Goal: Information Seeking & Learning: Learn about a topic

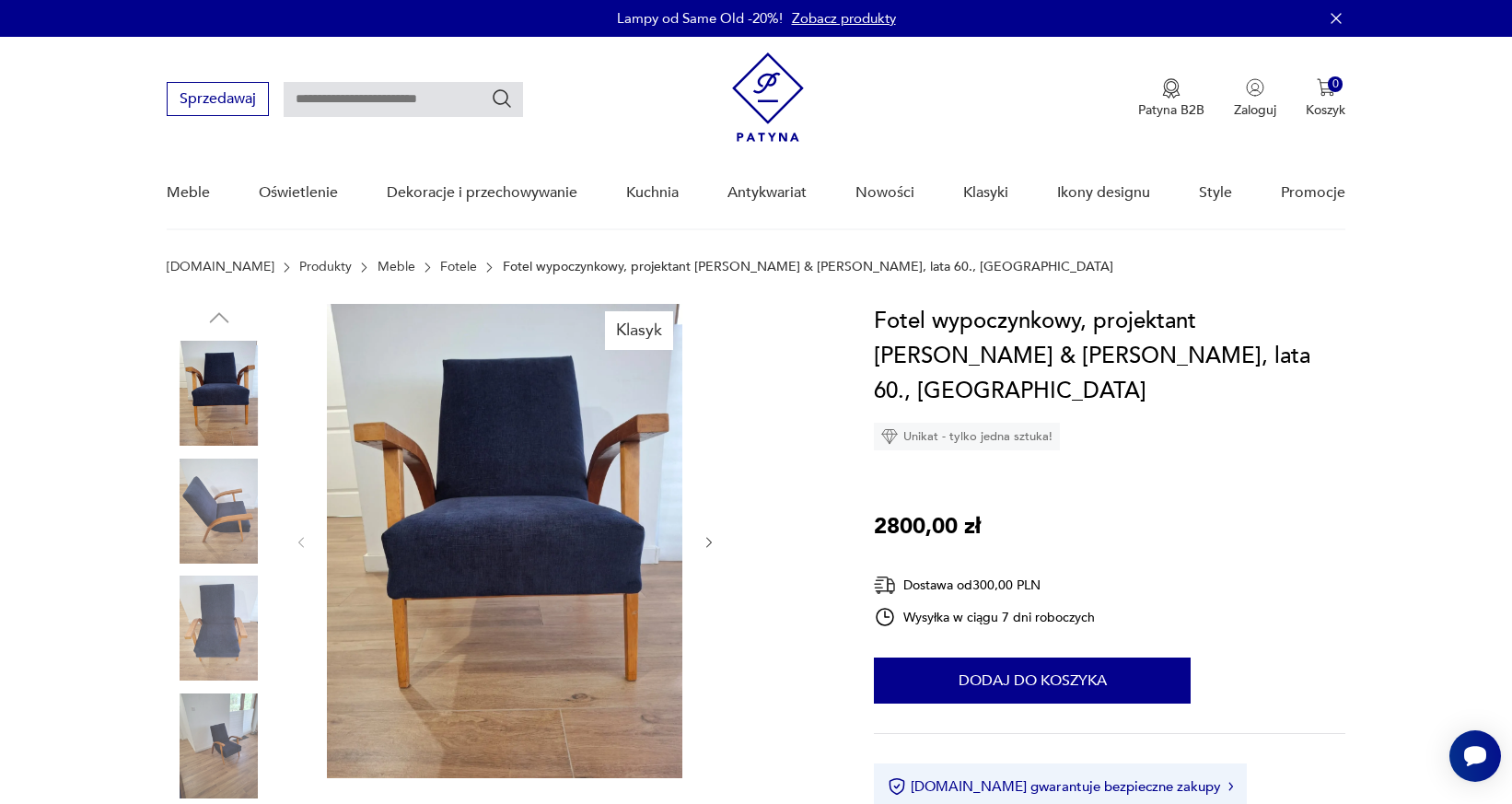
click at [711, 543] on icon "button" at bounding box center [709, 541] width 6 height 11
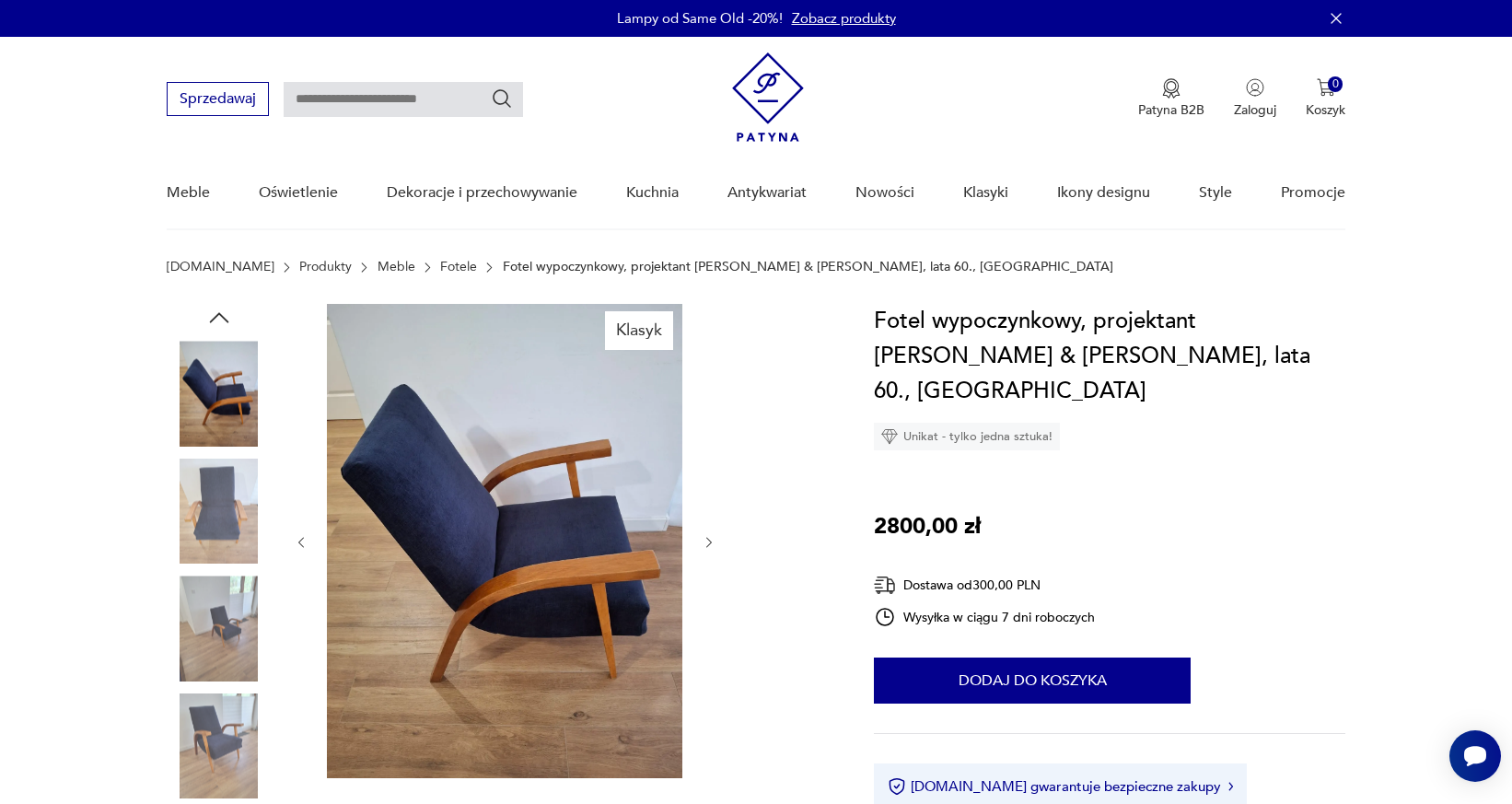
click at [711, 543] on icon "button" at bounding box center [709, 541] width 6 height 11
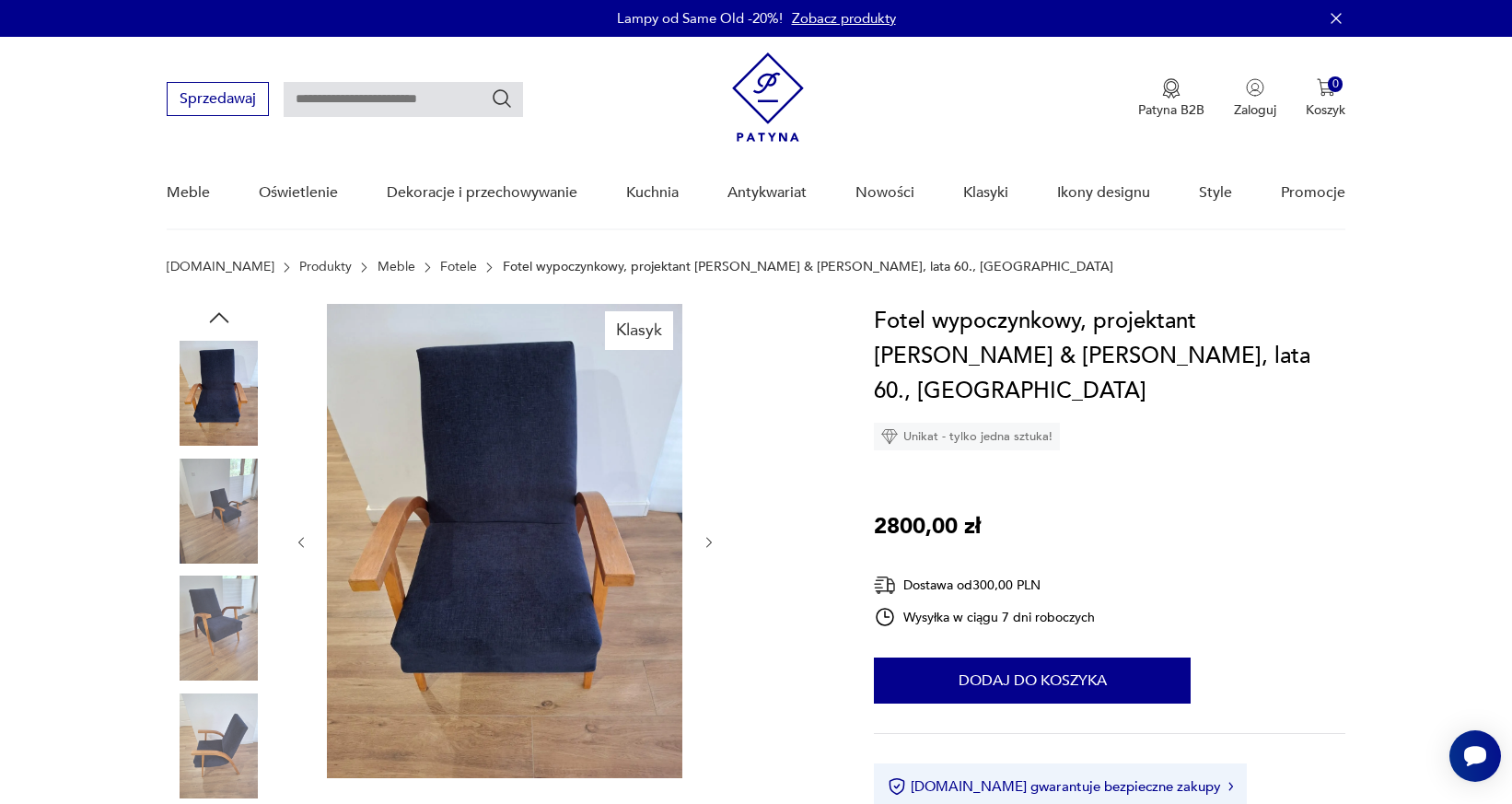
click at [711, 543] on icon "button" at bounding box center [709, 541] width 6 height 11
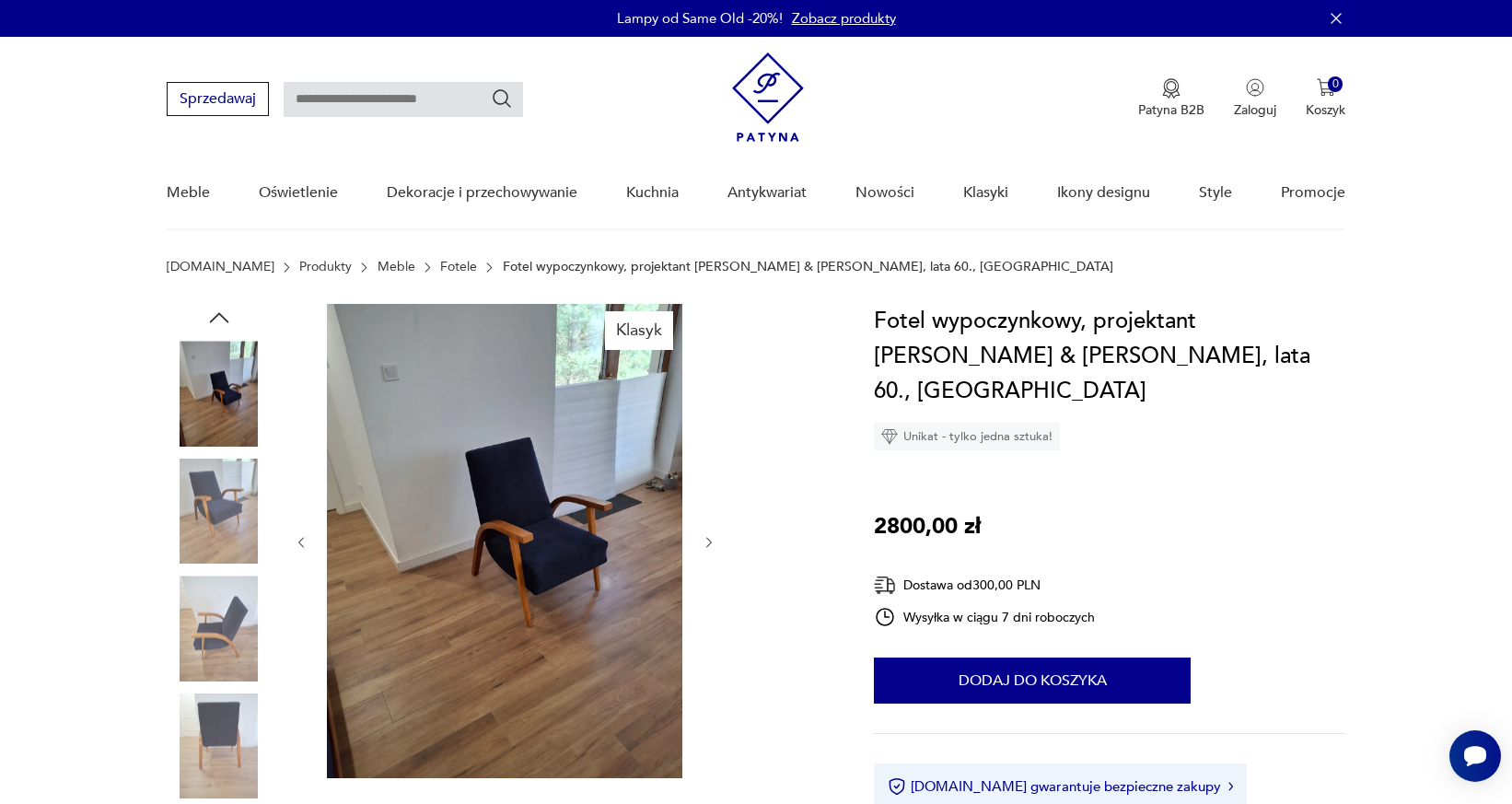
click at [711, 543] on icon "button" at bounding box center [709, 541] width 6 height 11
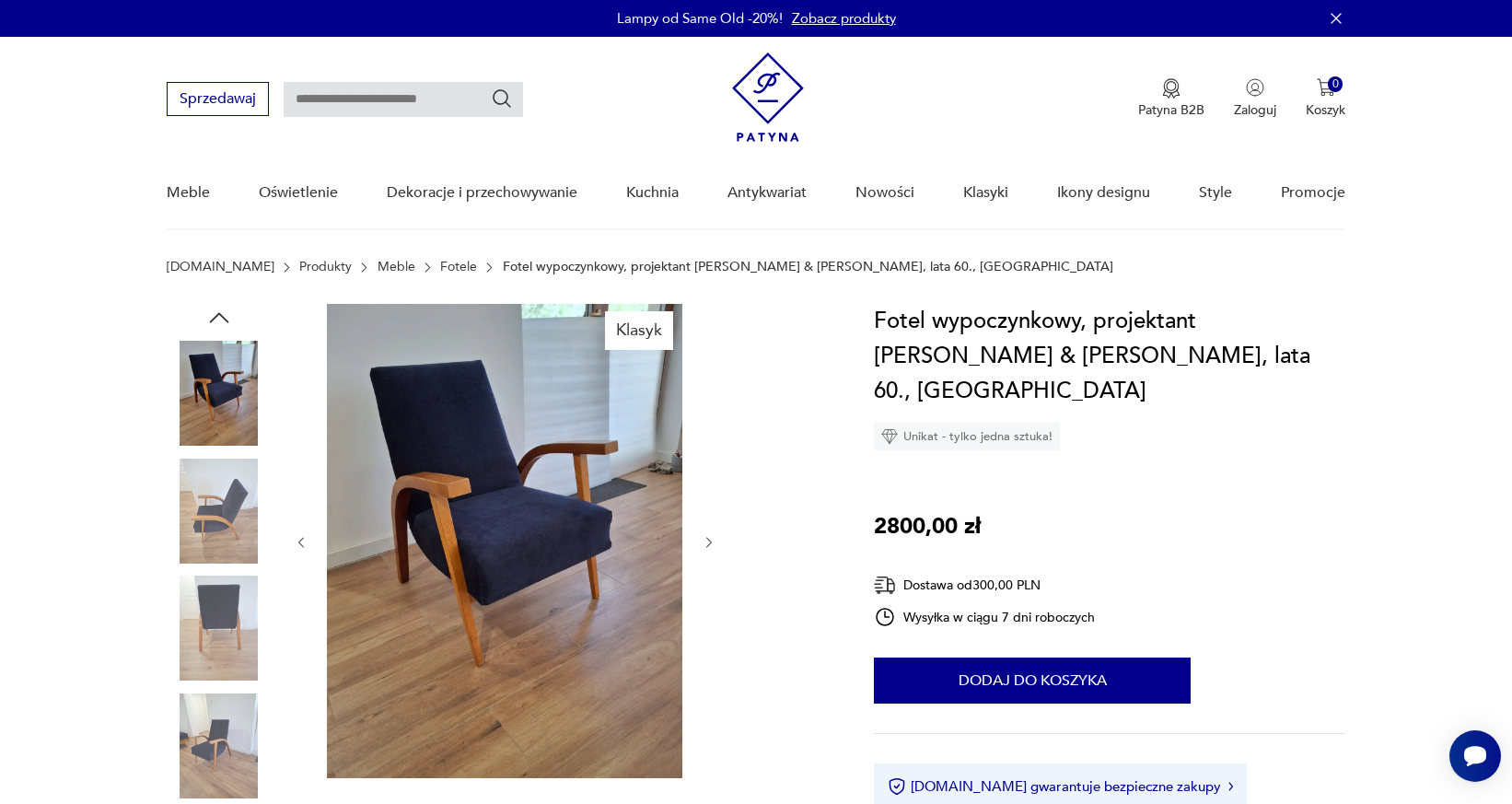
click at [711, 543] on icon "button" at bounding box center [709, 541] width 6 height 11
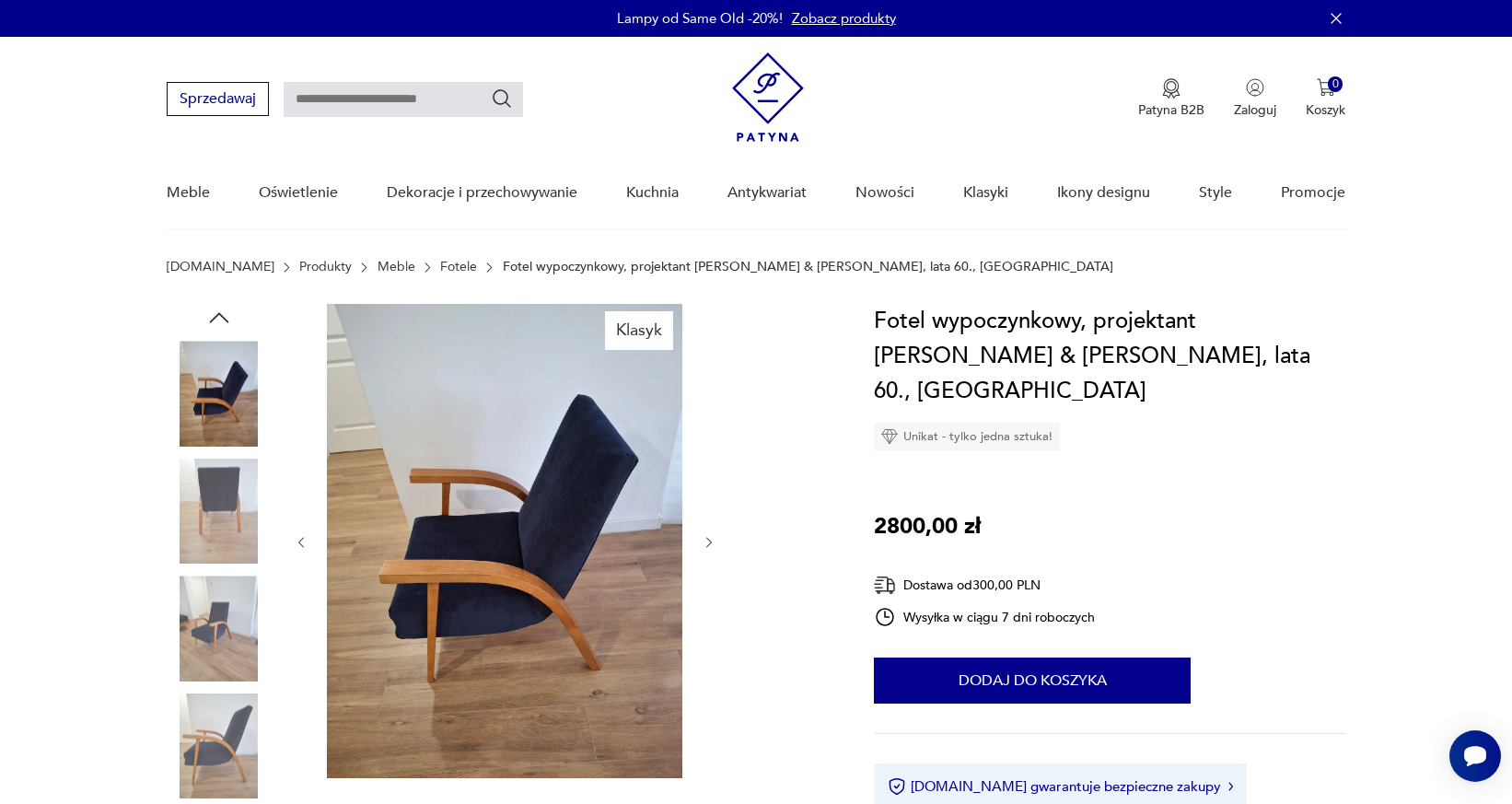
click at [711, 542] on icon "button" at bounding box center [709, 541] width 6 height 11
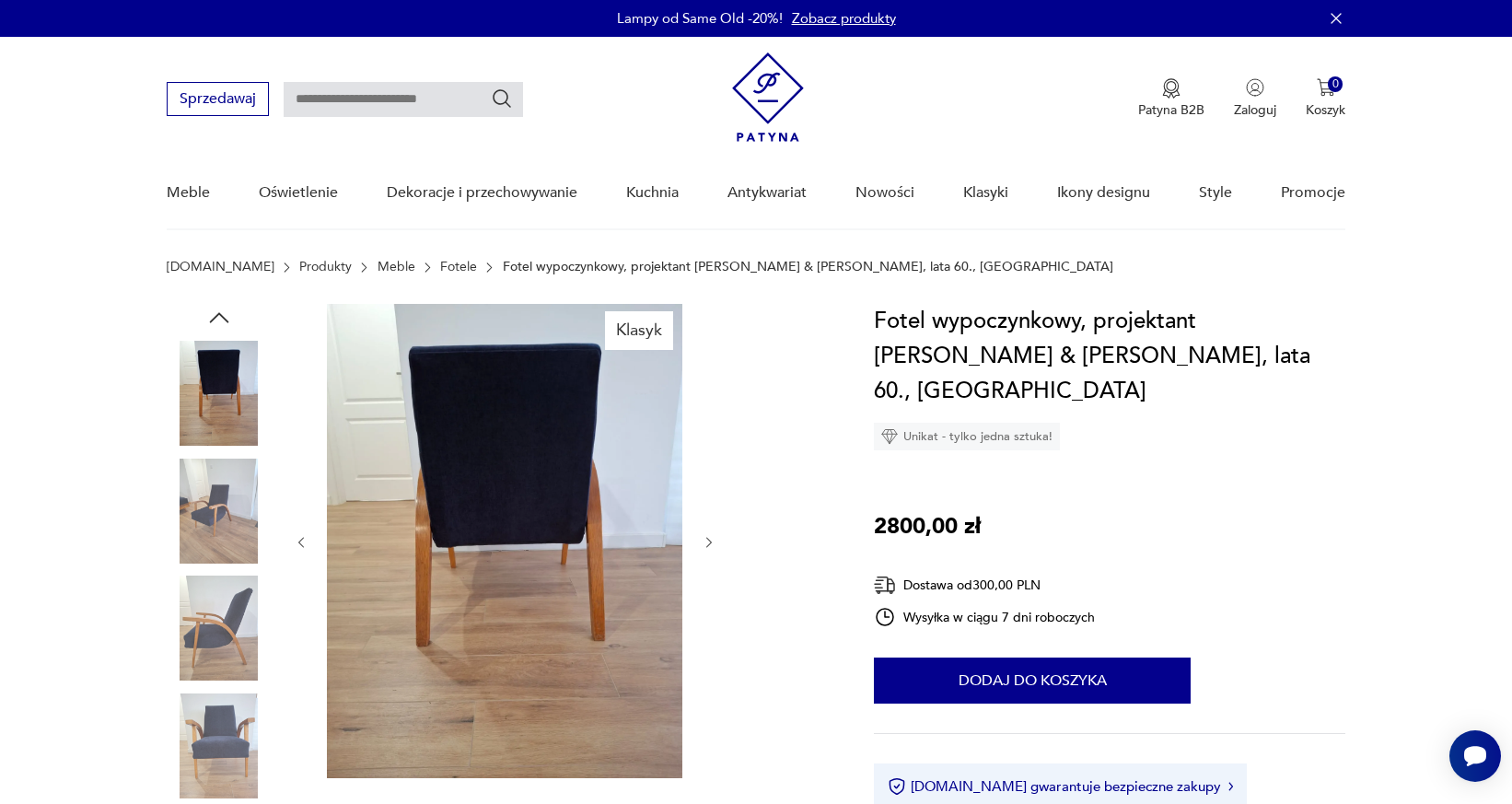
click at [711, 542] on icon "button" at bounding box center [709, 541] width 6 height 11
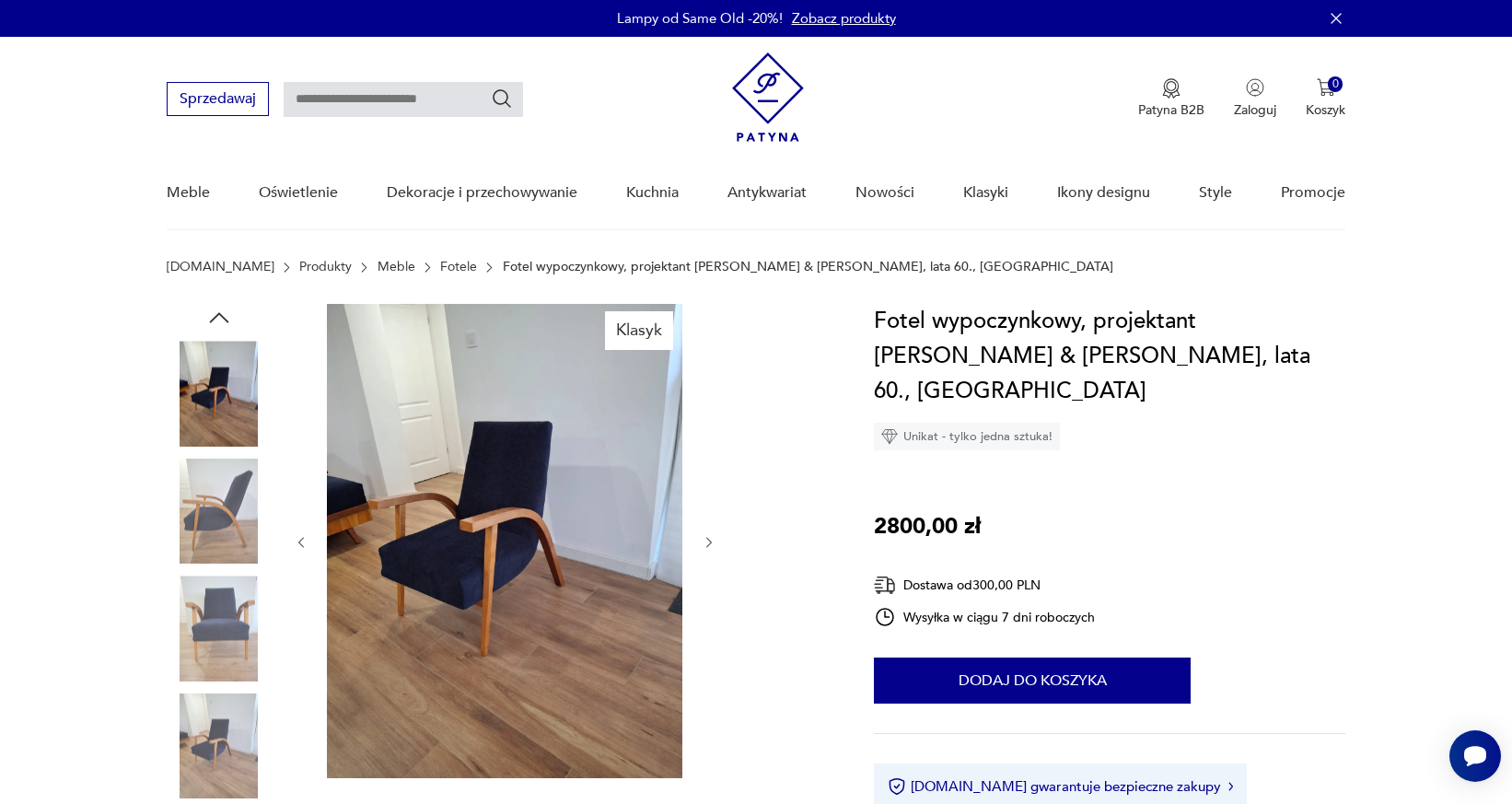
click at [711, 542] on icon "button" at bounding box center [709, 541] width 6 height 11
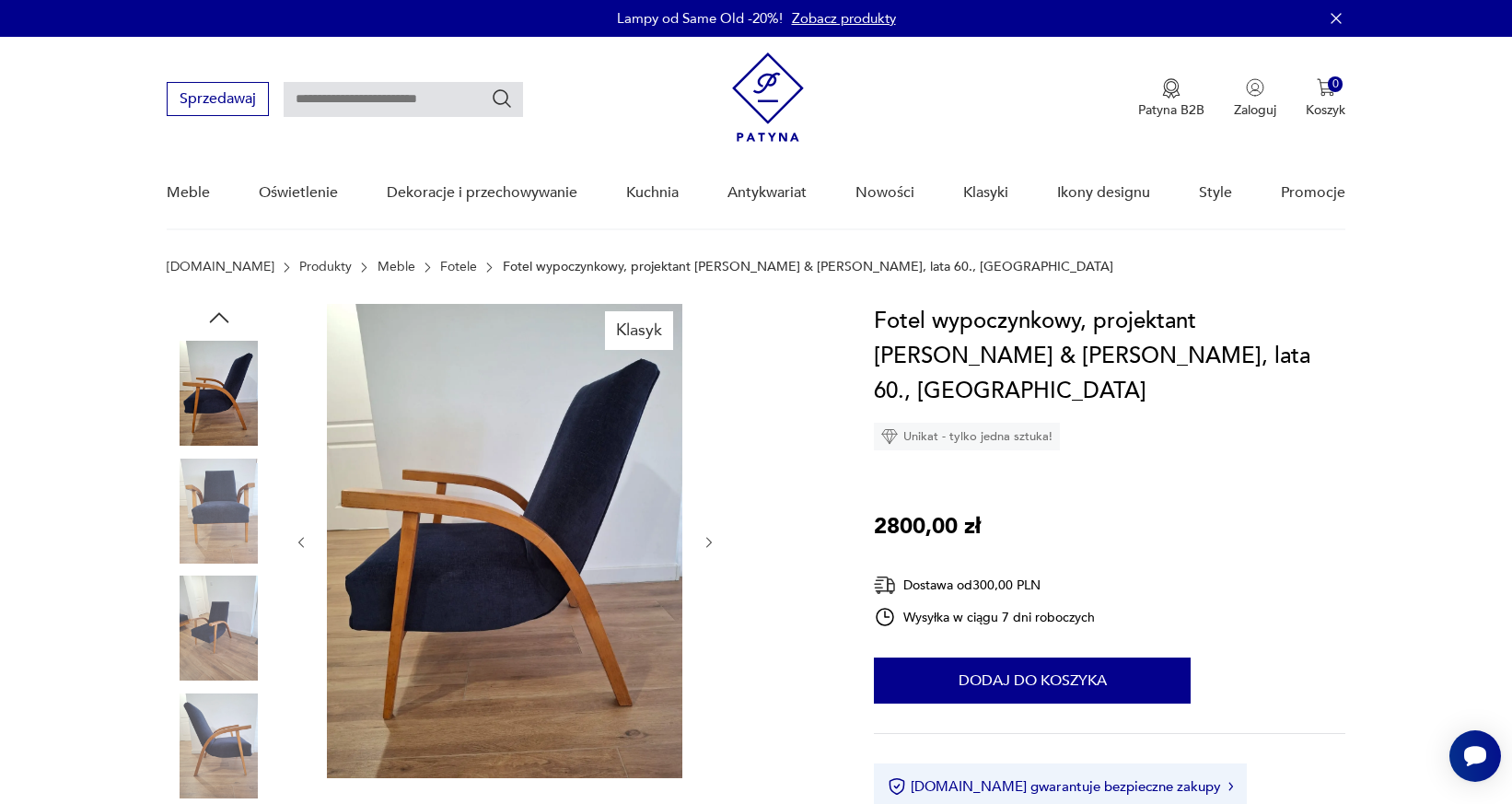
click at [711, 542] on icon "button" at bounding box center [709, 541] width 6 height 11
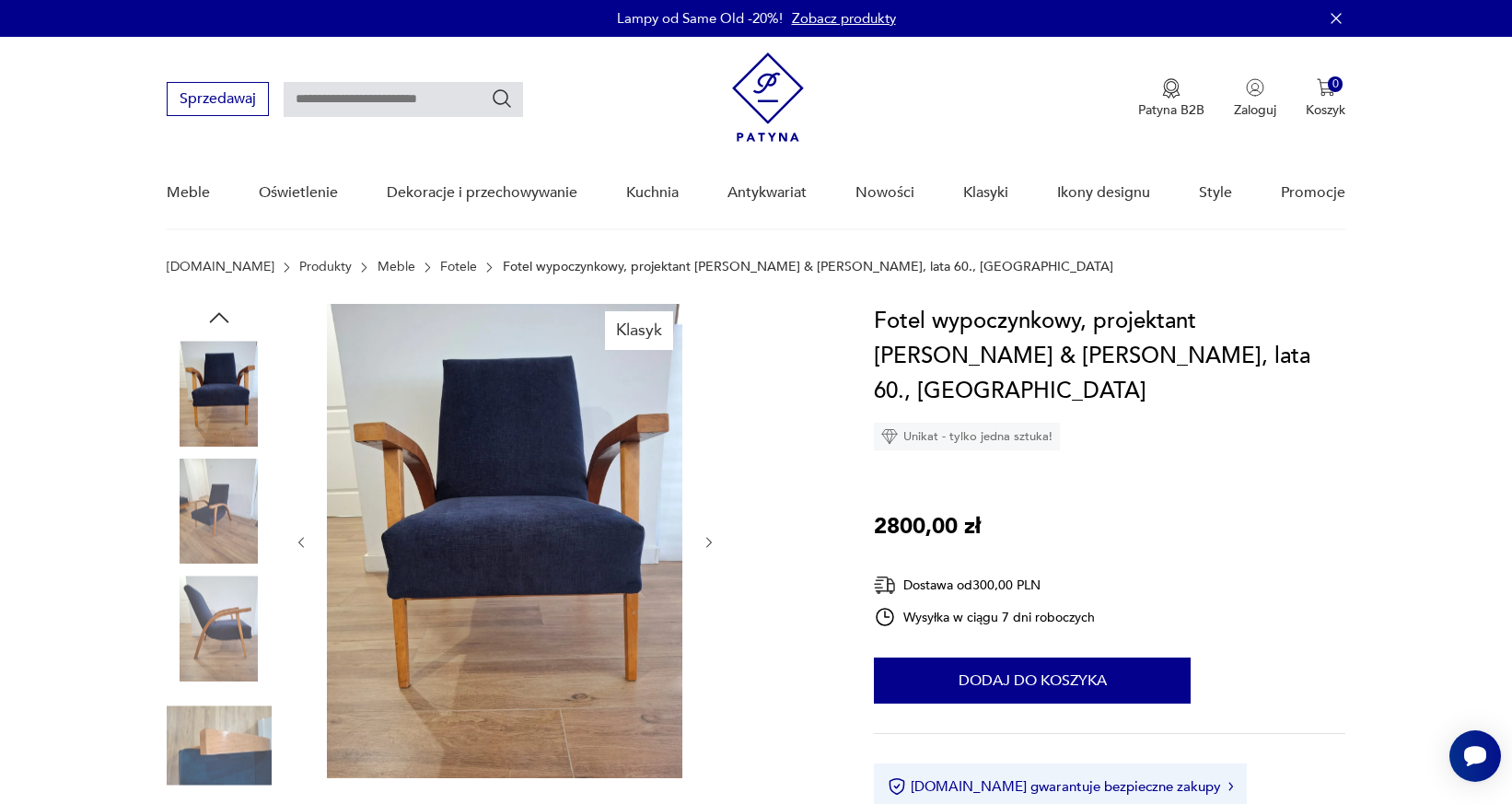
click at [711, 542] on icon "button" at bounding box center [709, 541] width 6 height 11
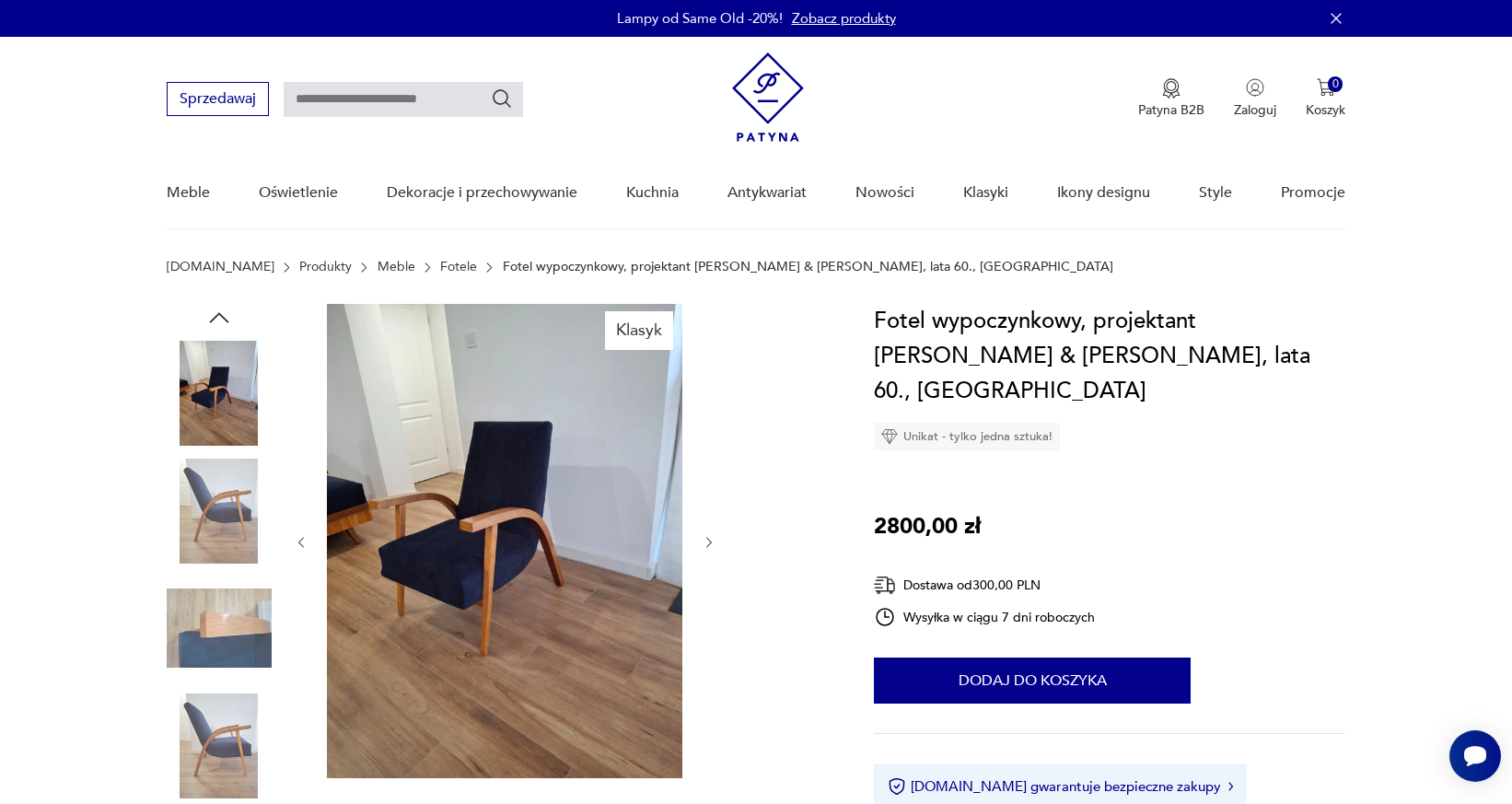
click at [711, 542] on icon "button" at bounding box center [709, 541] width 6 height 11
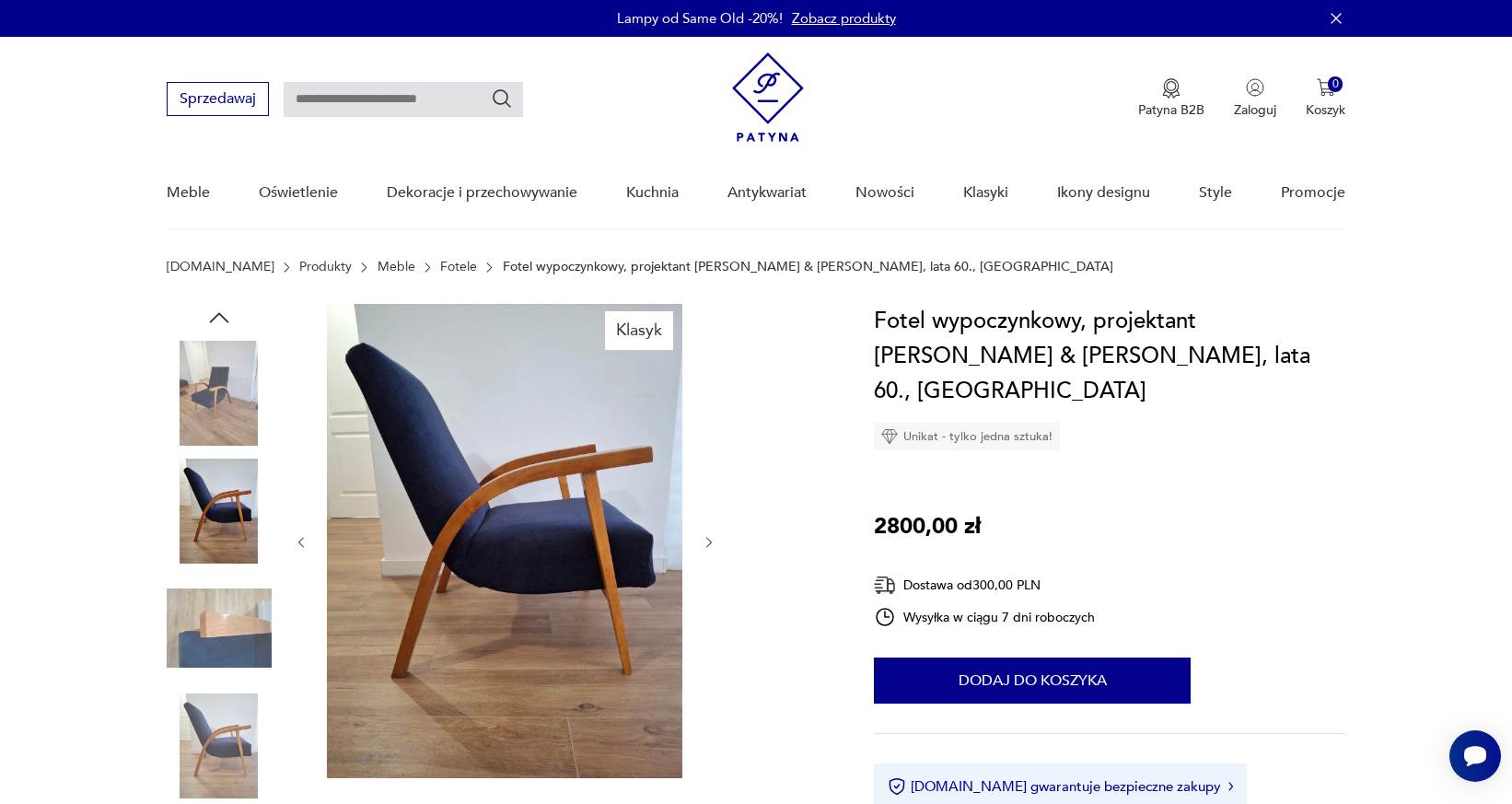
click at [711, 542] on icon "button" at bounding box center [709, 541] width 6 height 11
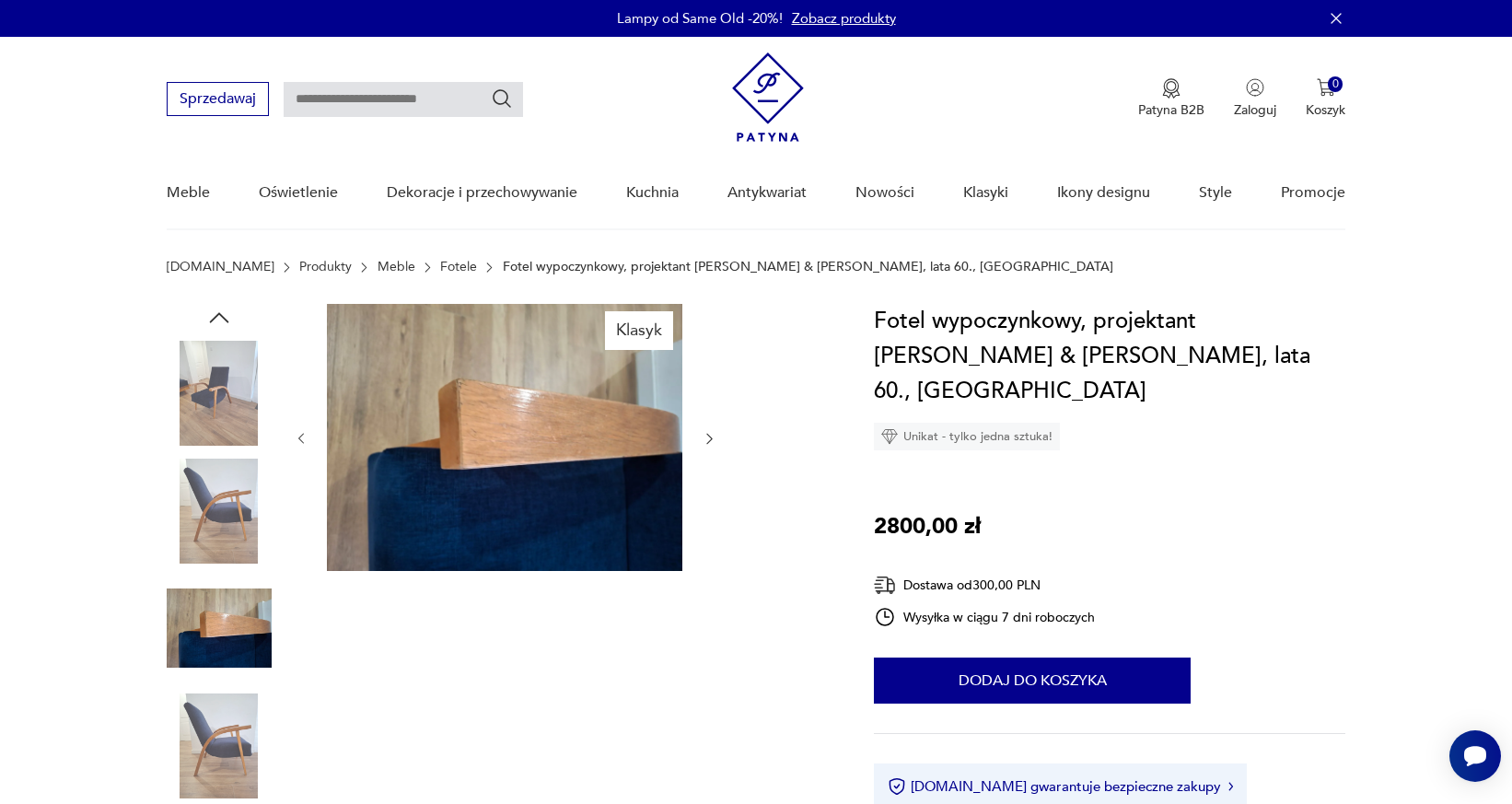
click at [711, 542] on div at bounding box center [505, 438] width 424 height 270
click at [707, 436] on icon "button" at bounding box center [709, 438] width 16 height 16
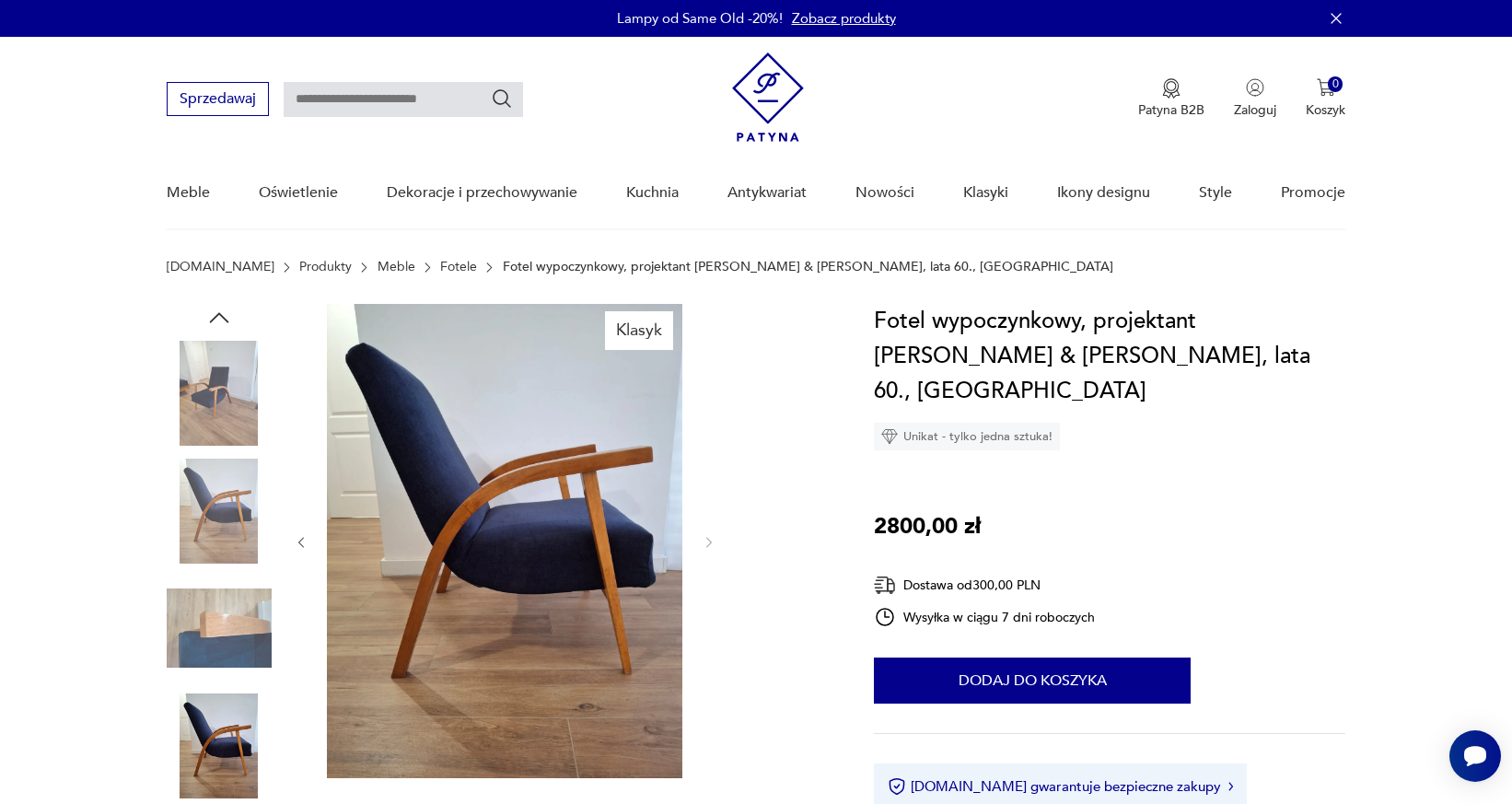
click at [707, 436] on div at bounding box center [505, 542] width 424 height 477
click at [724, 540] on div "Klasyk" at bounding box center [499, 570] width 663 height 534
click at [605, 547] on img at bounding box center [504, 540] width 355 height 474
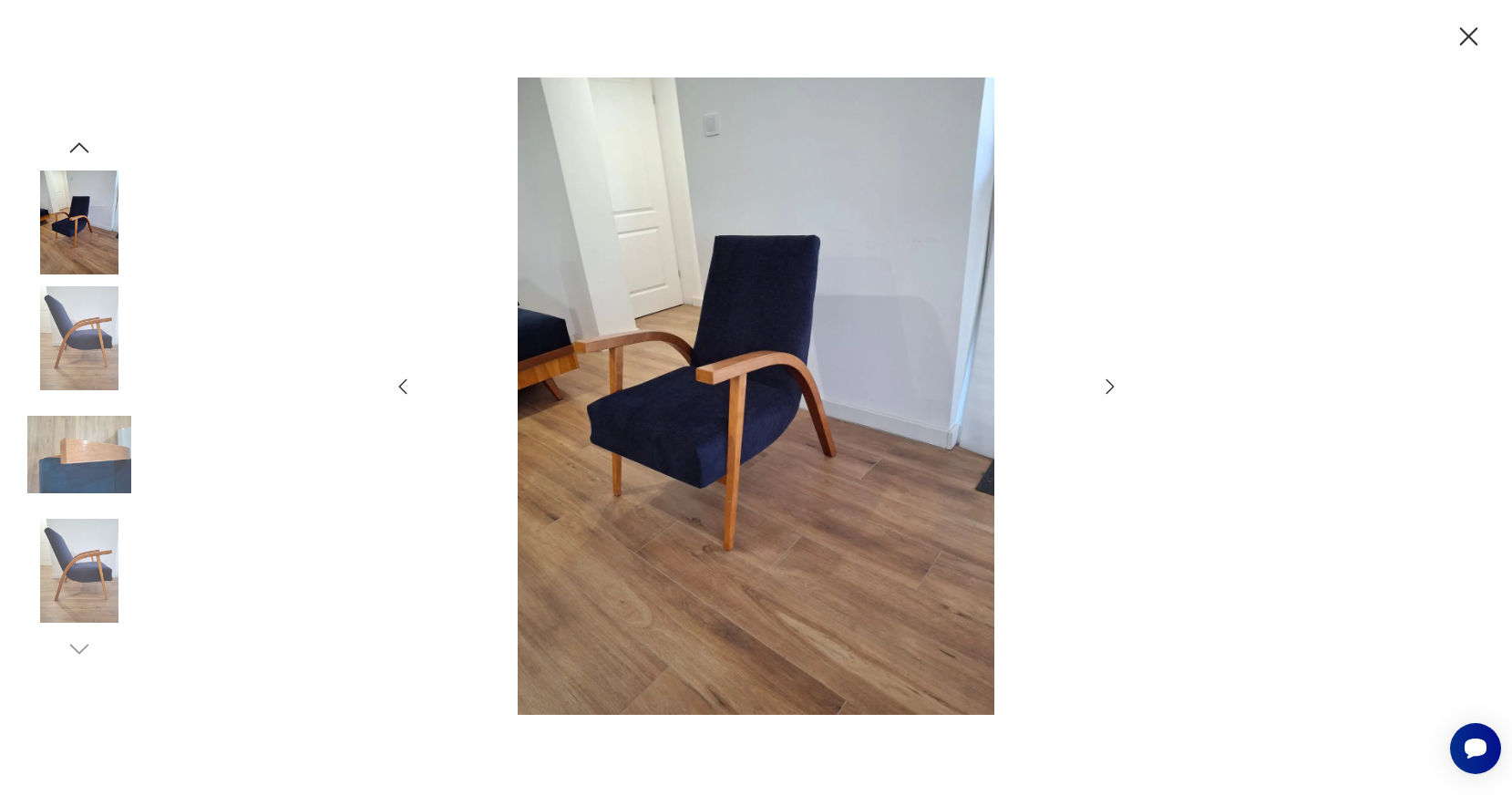
click at [1104, 387] on icon "button" at bounding box center [1110, 386] width 22 height 22
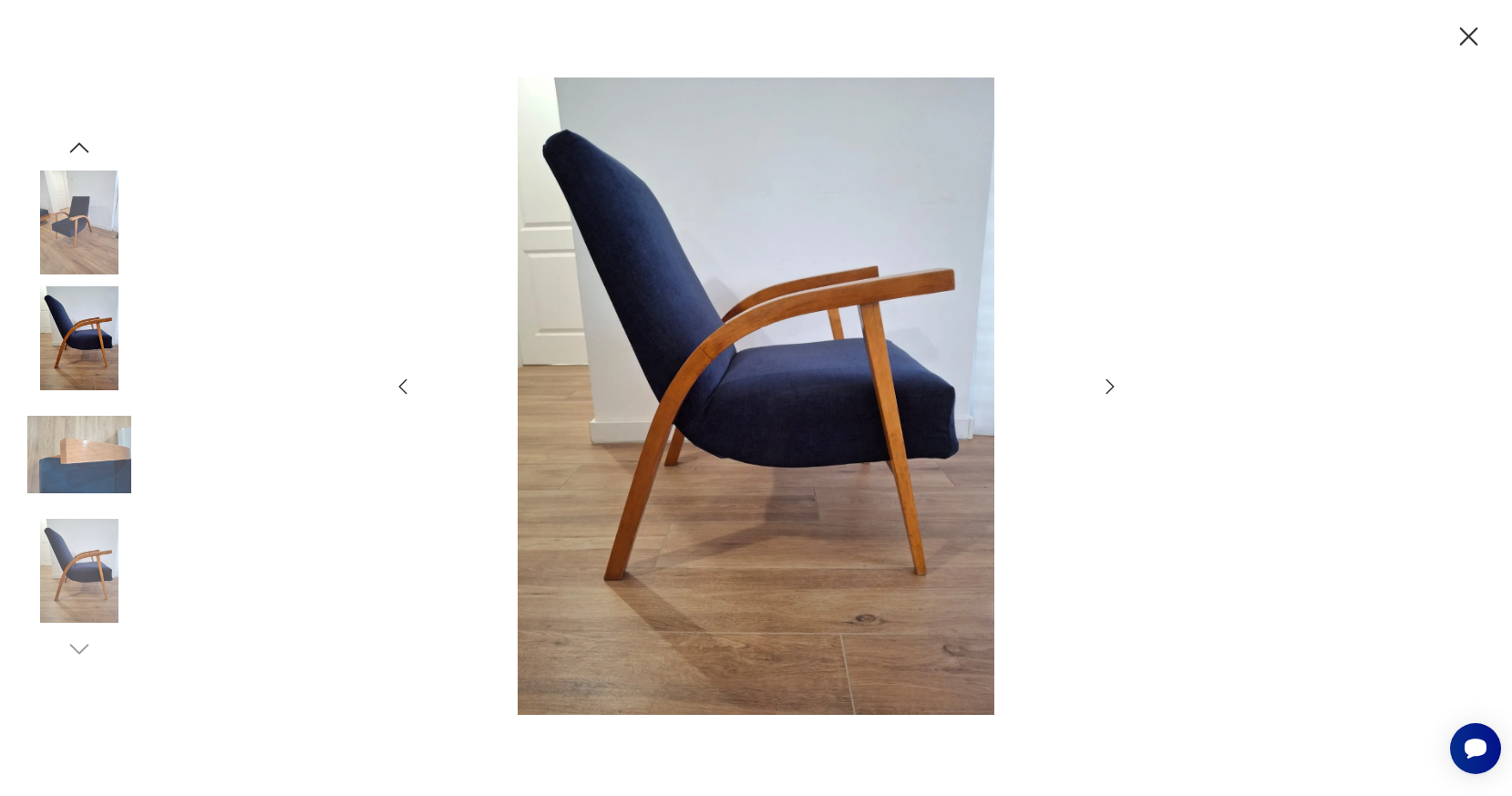
click at [1104, 387] on icon "button" at bounding box center [1110, 386] width 22 height 22
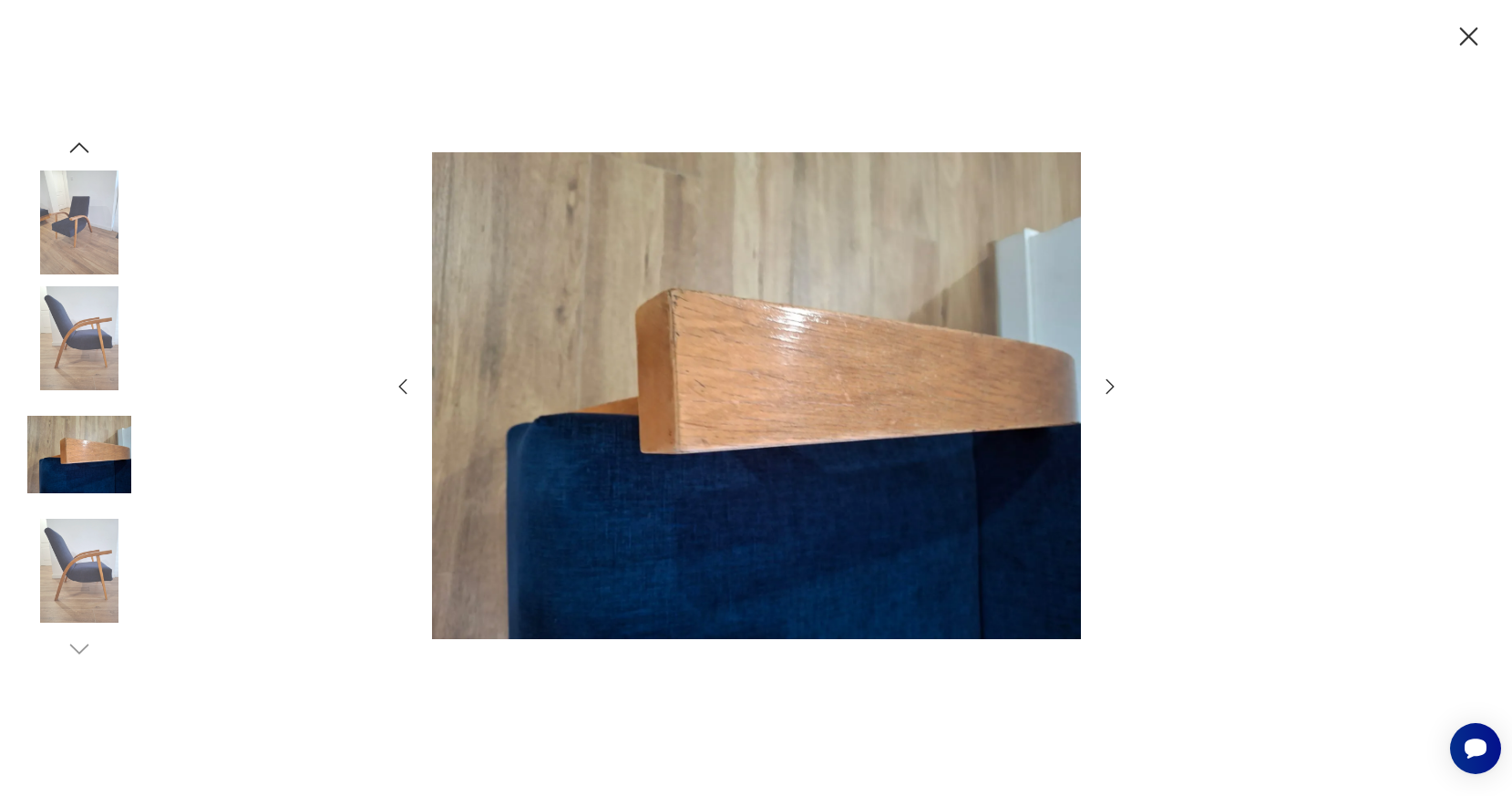
click at [1104, 387] on icon "button" at bounding box center [1110, 386] width 22 height 22
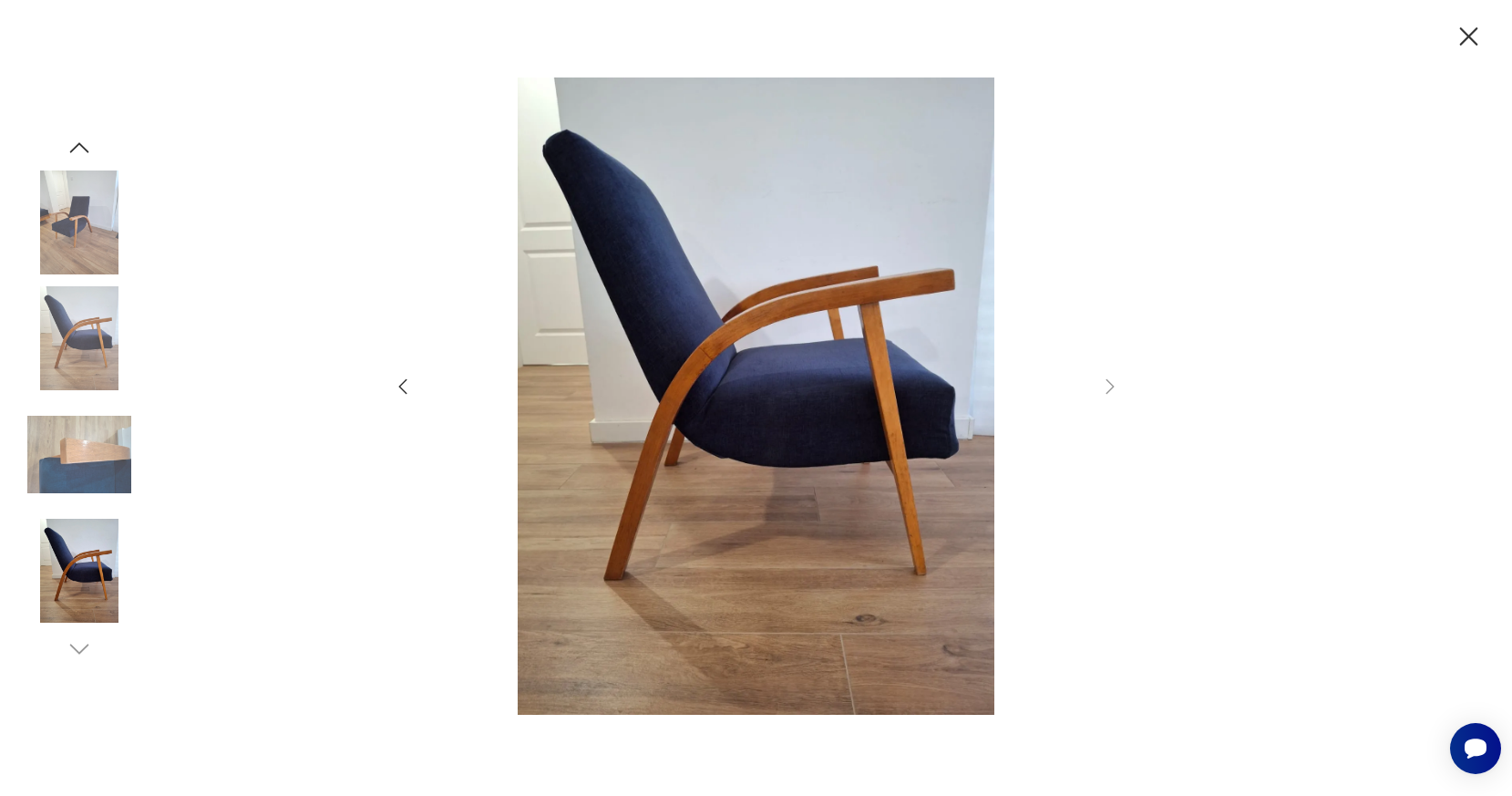
click at [407, 391] on icon "button" at bounding box center [402, 386] width 22 height 22
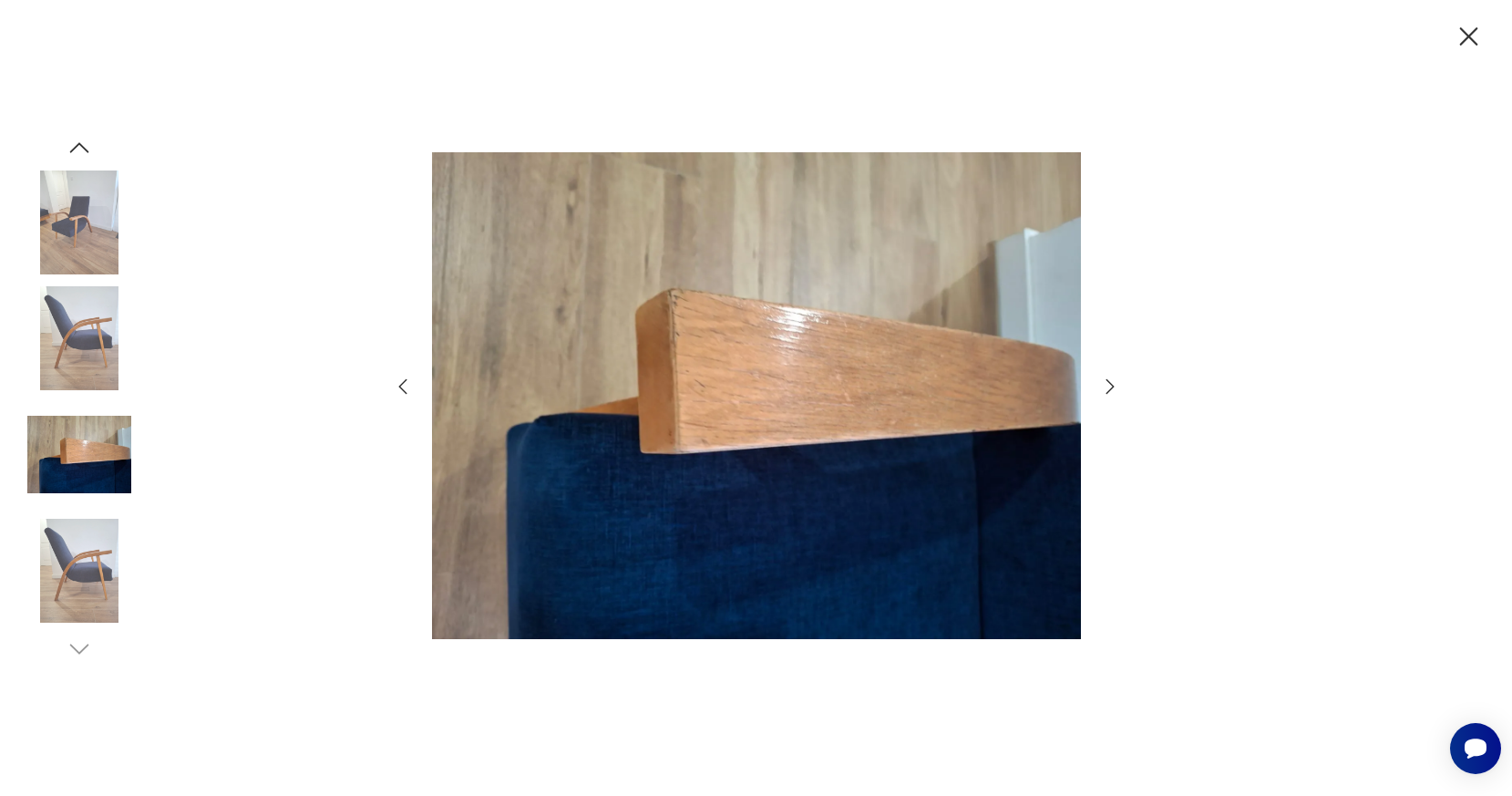
click at [407, 391] on icon "button" at bounding box center [402, 386] width 22 height 22
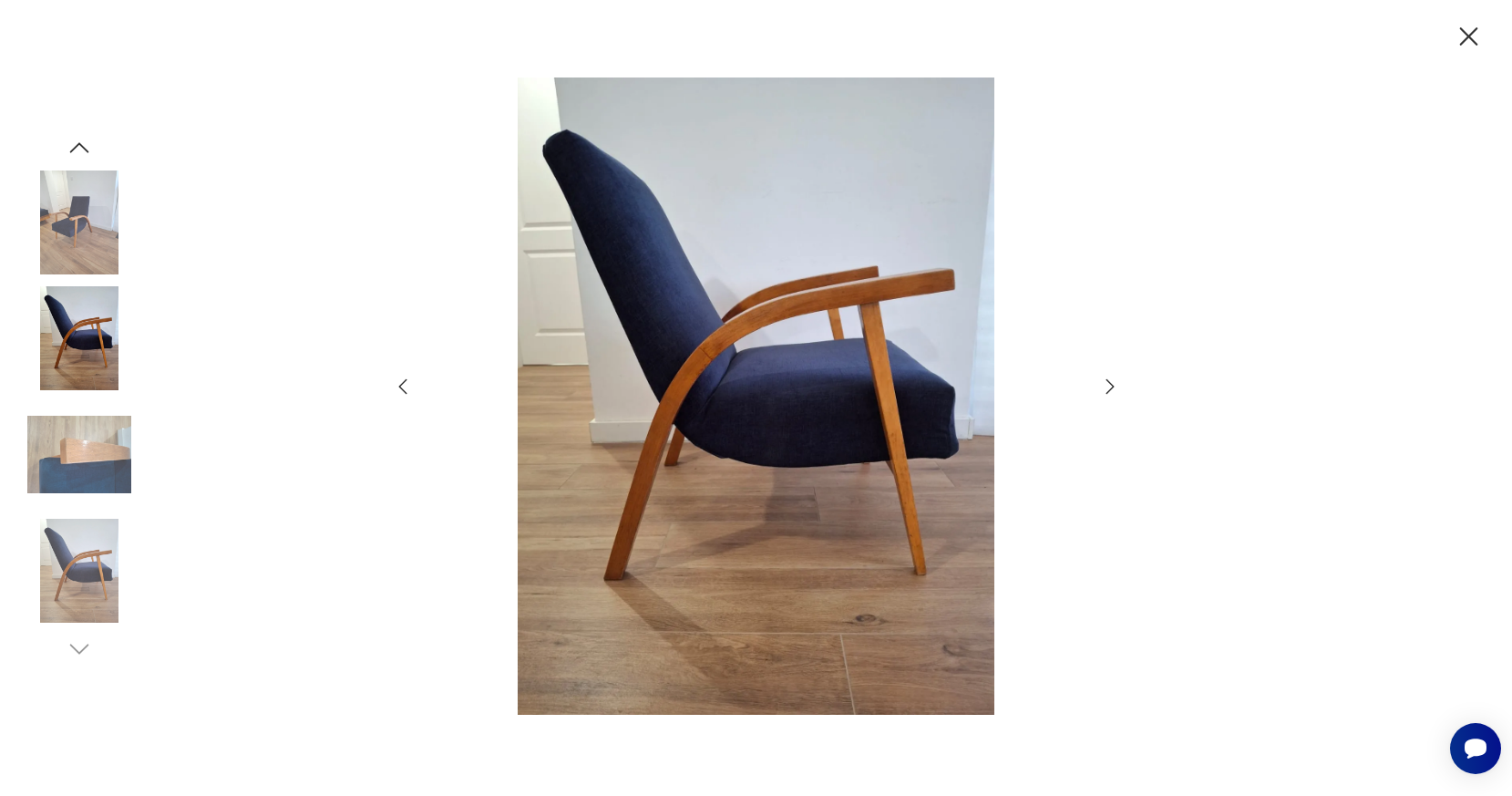
click at [407, 391] on icon "button" at bounding box center [402, 386] width 22 height 22
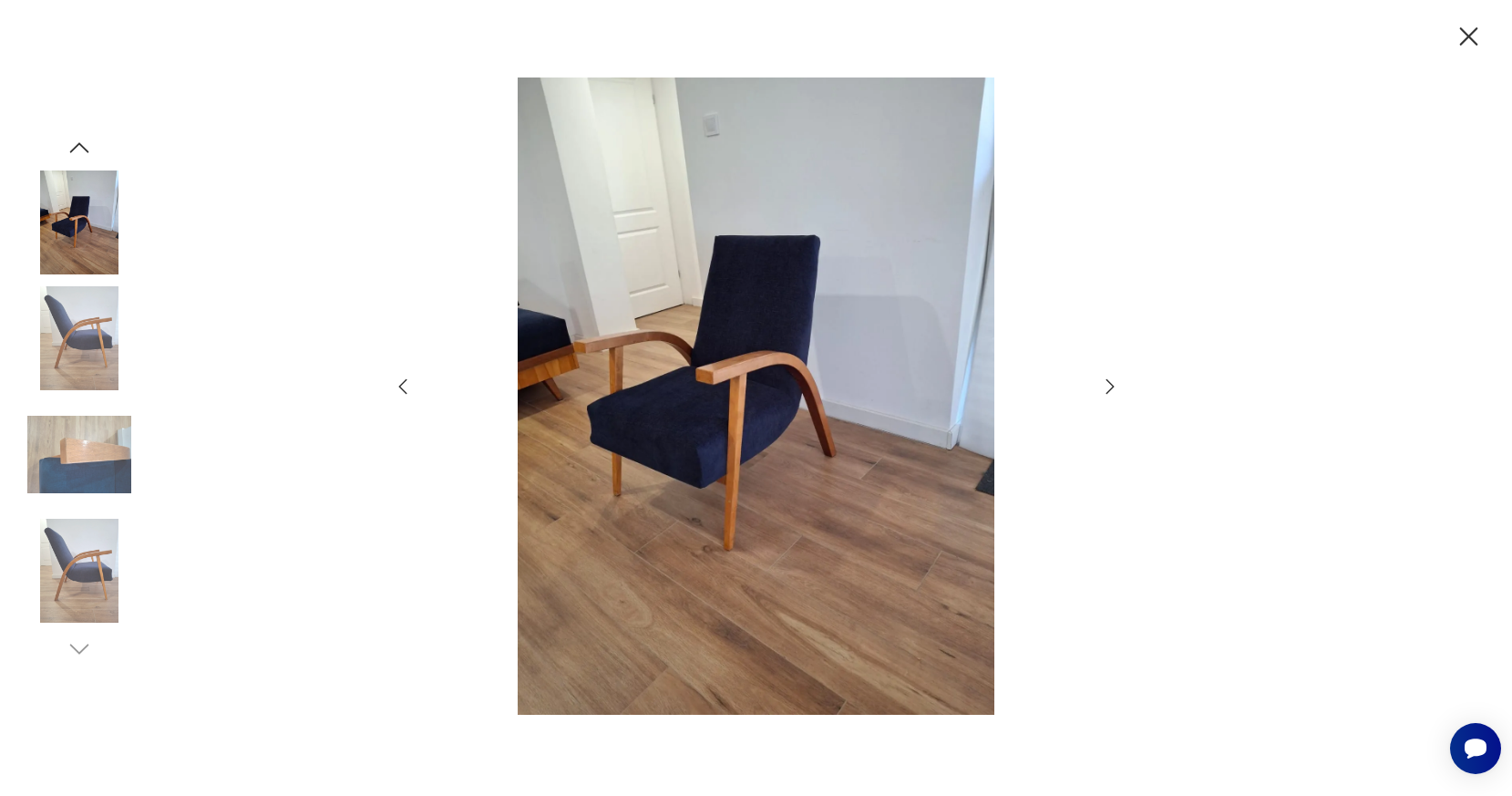
click at [407, 391] on icon "button" at bounding box center [402, 386] width 22 height 22
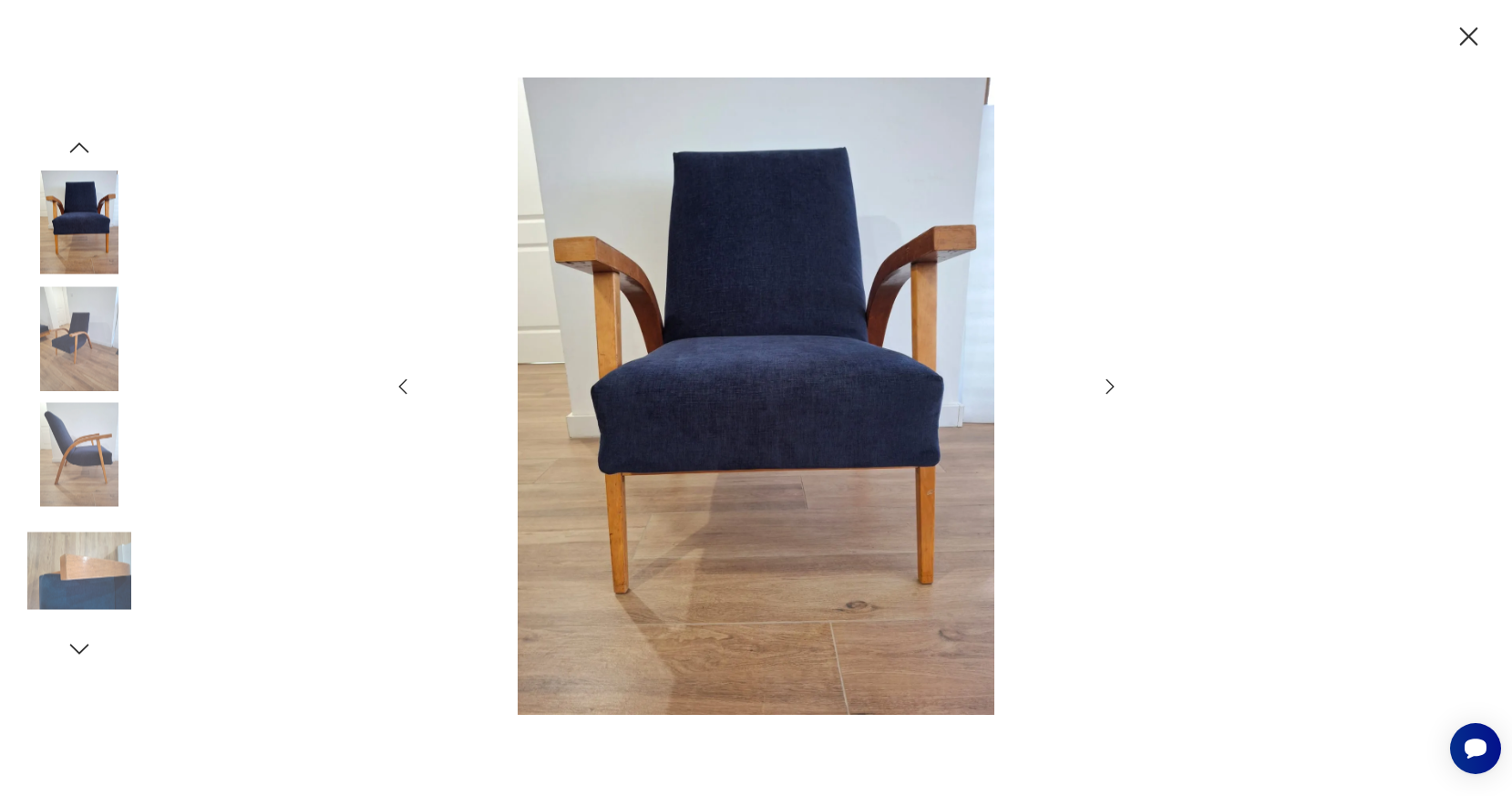
click at [407, 391] on icon "button" at bounding box center [402, 386] width 22 height 22
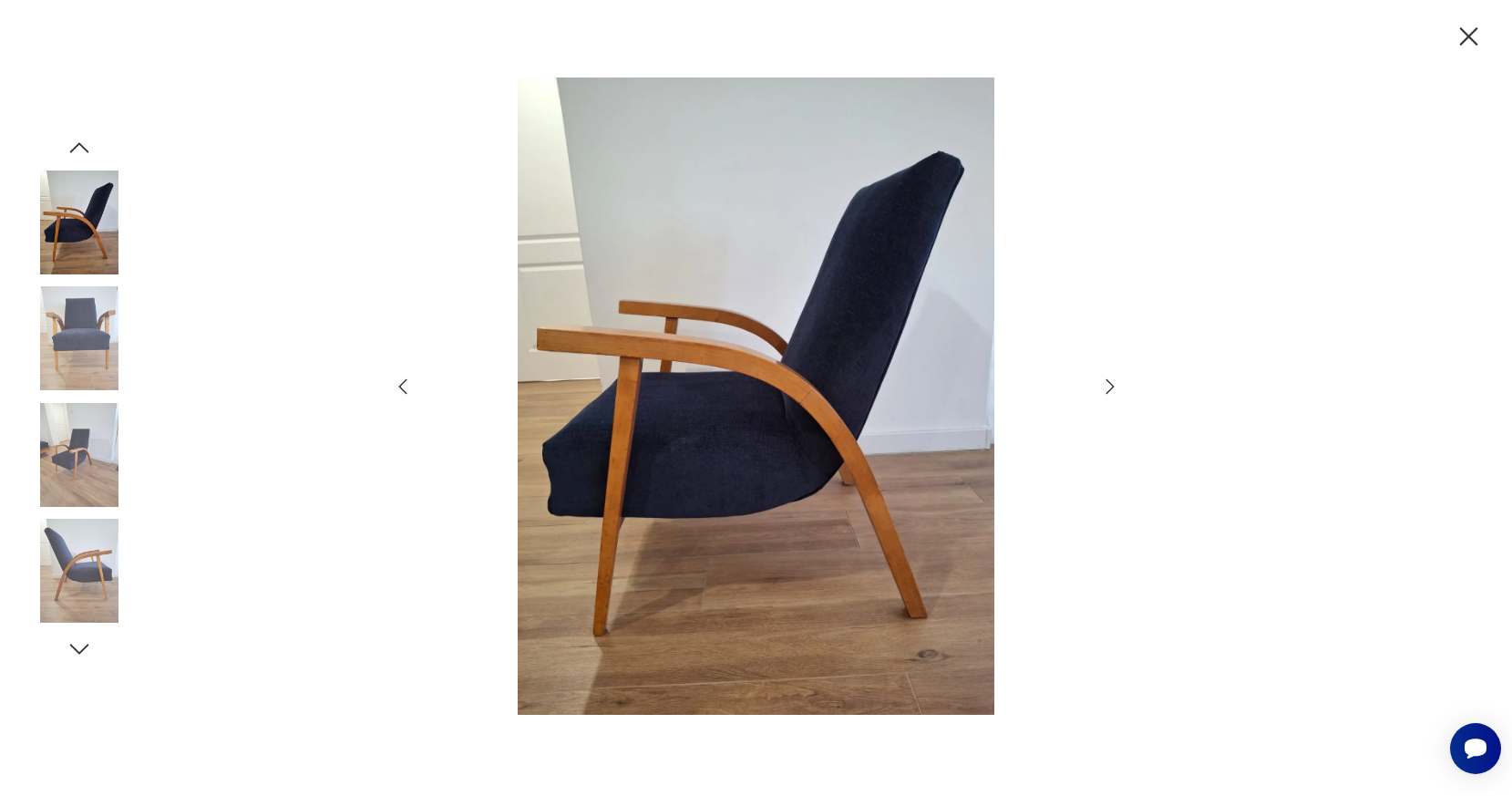
click at [407, 391] on icon "button" at bounding box center [402, 386] width 22 height 22
